Goal: Task Accomplishment & Management: Complete application form

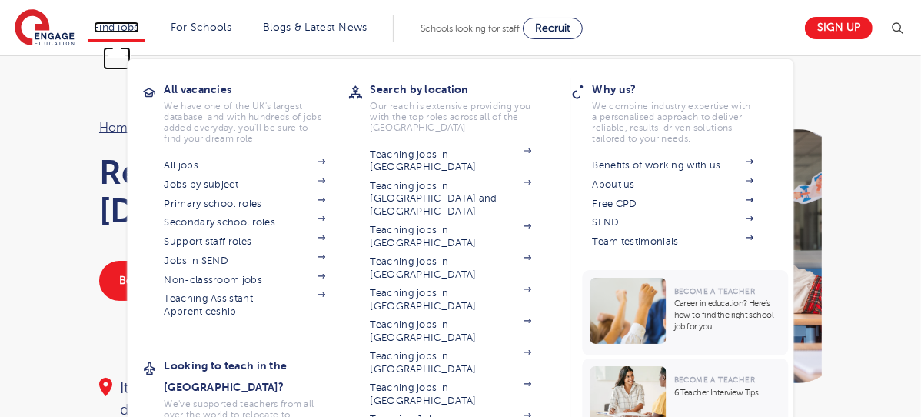
click at [131, 22] on link "Find jobs" at bounding box center [116, 28] width 45 height 12
click at [128, 25] on link "Find jobs" at bounding box center [116, 28] width 45 height 12
click at [327, 212] on section "All jobs Jobs by subject Primary school roles Secondary school roles Support st…" at bounding box center [256, 236] width 184 height 162
click at [326, 218] on img at bounding box center [322, 218] width 8 height 5
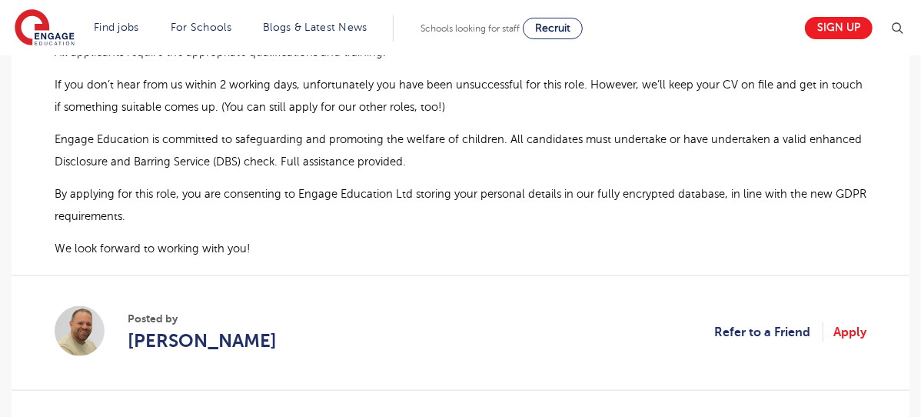
scroll to position [1282, 0]
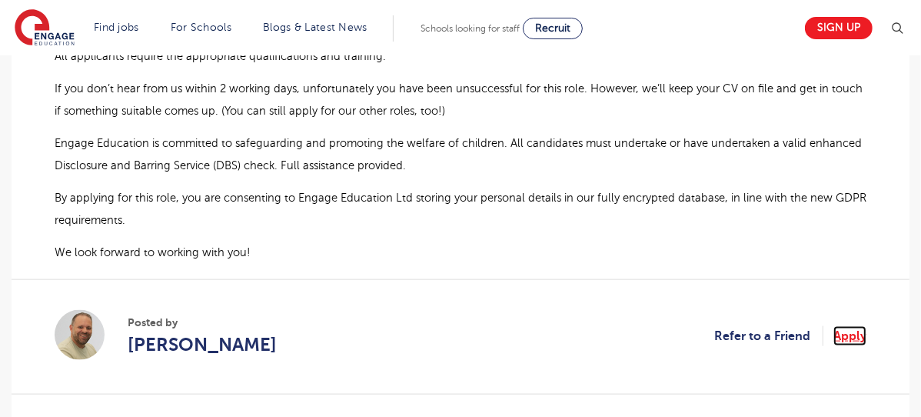
click at [849, 342] on link "Apply" at bounding box center [849, 336] width 33 height 20
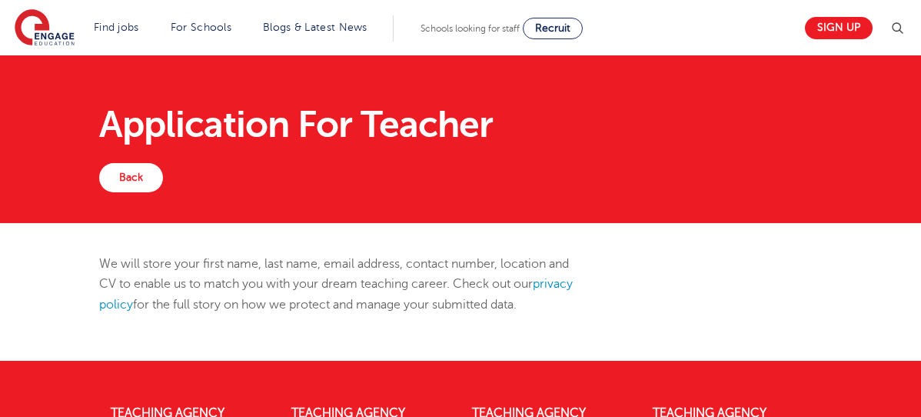
scroll to position [0, 0]
